Goal: Task Accomplishment & Management: Manage account settings

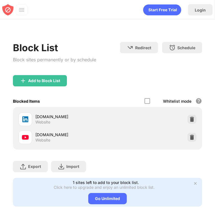
click at [106, 113] on div "linkedin.com Website" at bounding box center [63, 118] width 89 height 13
click at [191, 116] on div at bounding box center [192, 119] width 9 height 9
